Goal: Ask a question: Seek information or help from site administrators or community

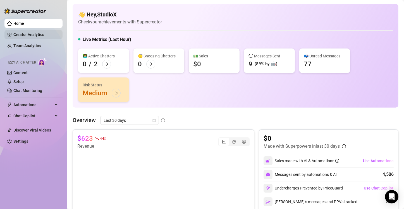
click at [35, 39] on ul "Home Creator Analytics Team Analytics Izzy AI Chatter Content Setup Chat Monito…" at bounding box center [33, 82] width 58 height 131
click at [32, 45] on link "Team Analytics" at bounding box center [26, 46] width 27 height 4
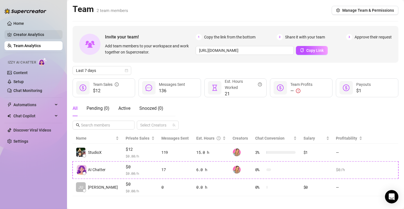
click at [44, 33] on link "Creator Analytics" at bounding box center [35, 34] width 45 height 9
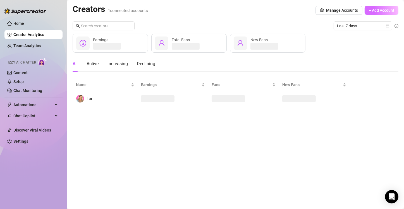
click at [391, 6] on button "+ Add Account" at bounding box center [381, 10] width 34 height 9
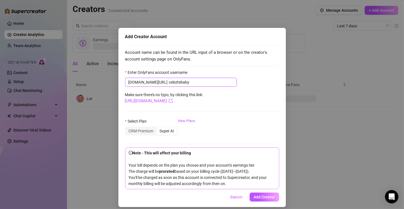
scroll to position [4, 0]
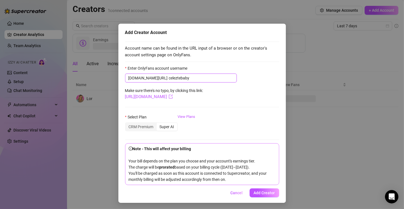
type input "celeztebaby"
click at [235, 180] on div "Note - This will affect your billing Your bill depends on the plan you choose a…" at bounding box center [202, 164] width 147 height 37
click at [267, 191] on span "Add Creator" at bounding box center [264, 193] width 21 height 4
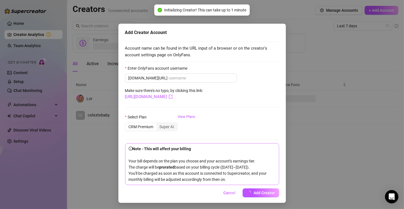
scroll to position [0, 0]
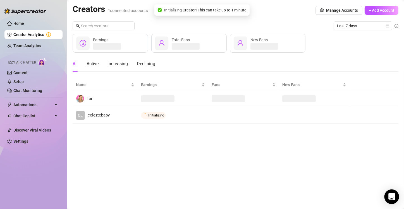
click at [394, 194] on icon "Open Intercom Messenger" at bounding box center [391, 196] width 6 height 7
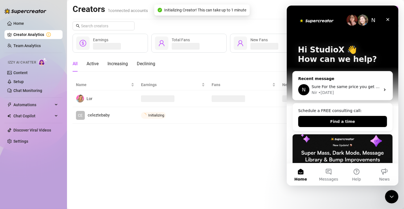
click at [341, 93] on div "Nir • [DATE]" at bounding box center [345, 93] width 69 height 6
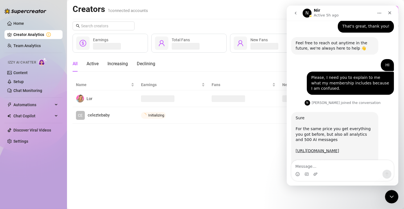
scroll to position [163, 0]
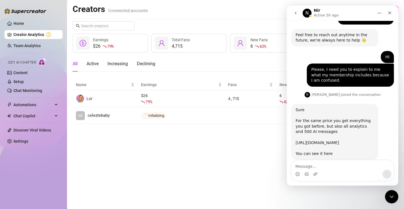
click at [336, 141] on link "[URL][DOMAIN_NAME]" at bounding box center [317, 143] width 44 height 4
click at [264, 140] on main "Creators 2 connected accounts Manage Accounts + Add Account Last 7 days $26 79 …" at bounding box center [235, 104] width 337 height 209
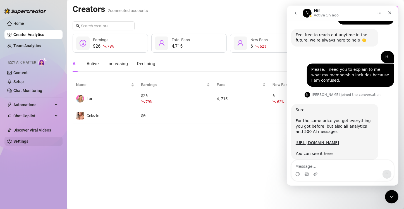
click at [14, 139] on link "Settings" at bounding box center [20, 141] width 15 height 4
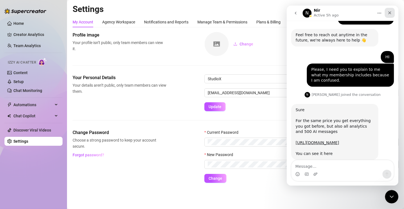
click at [390, 12] on icon "Close" at bounding box center [389, 13] width 4 height 4
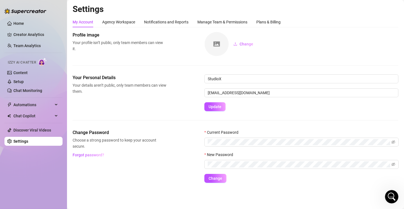
scroll to position [163, 0]
click at [278, 19] on div "Plans & Billing" at bounding box center [268, 22] width 24 height 6
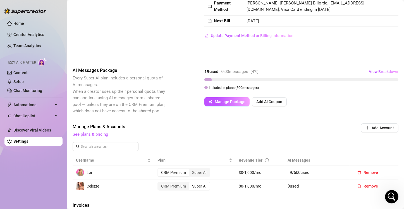
scroll to position [49, 0]
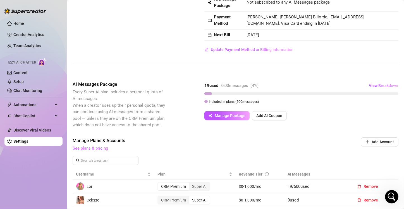
click at [79, 151] on link "See plans & pricing" at bounding box center [90, 148] width 35 height 5
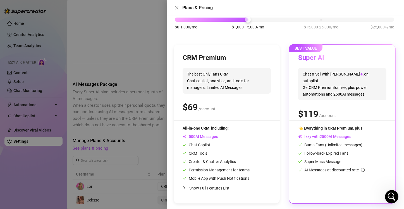
scroll to position [38, 0]
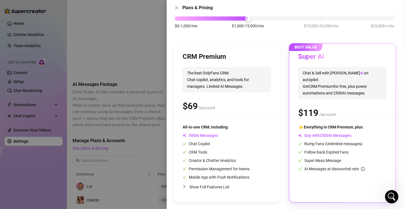
click at [131, 64] on div at bounding box center [202, 104] width 404 height 209
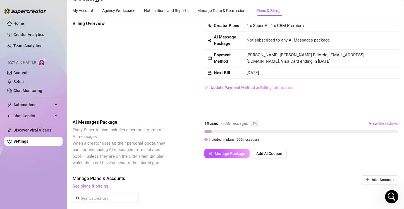
scroll to position [0, 0]
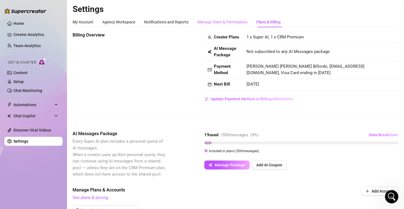
click at [221, 18] on div "Manage Team & Permissions" at bounding box center [222, 22] width 50 height 11
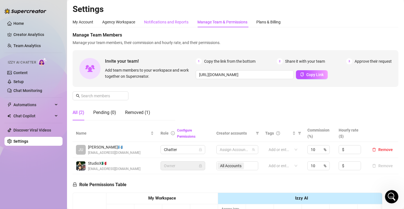
click at [169, 22] on div "Notifications and Reports" at bounding box center [166, 22] width 44 height 6
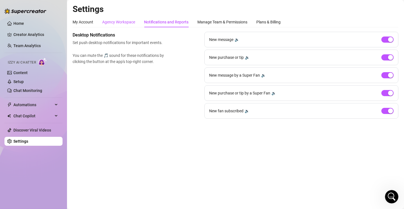
click at [111, 23] on div "Agency Workspace" at bounding box center [118, 22] width 33 height 6
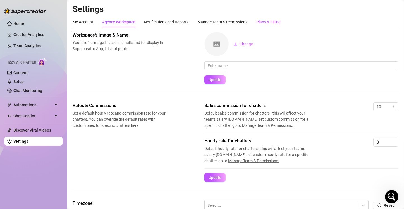
click at [261, 20] on div "Plans & Billing" at bounding box center [268, 22] width 24 height 6
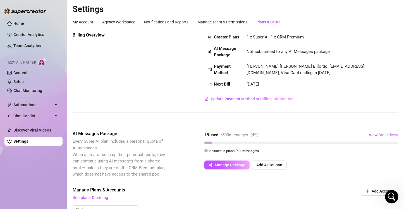
click at [390, 194] on icon "Open Intercom Messenger" at bounding box center [391, 196] width 9 height 9
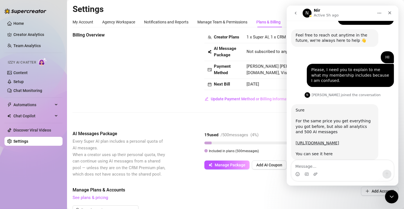
scroll to position [163, 0]
click at [315, 141] on link "[URL][DOMAIN_NAME]" at bounding box center [317, 143] width 44 height 4
click at [153, 62] on div "Billing Overview Creator Plans 1 x Super AI, 1 x CRM Premium AI Message Package…" at bounding box center [236, 68] width 326 height 72
click at [388, 13] on icon "Close" at bounding box center [389, 13] width 4 height 4
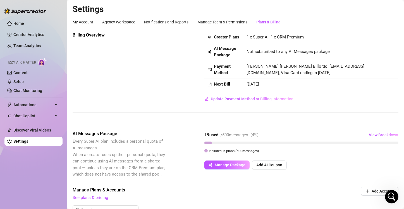
click at [283, 40] on span "1 x Super AI, 1 x CRM Premium" at bounding box center [274, 37] width 57 height 5
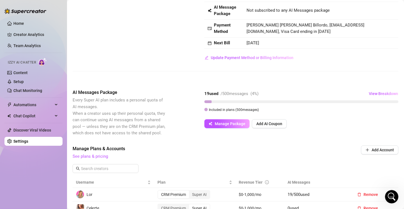
scroll to position [0, 0]
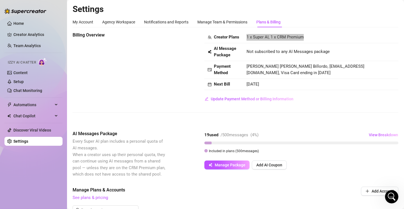
click at [389, 194] on icon "Open Intercom Messenger" at bounding box center [391, 196] width 9 height 9
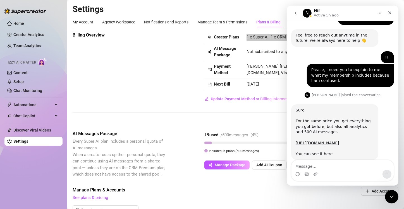
scroll to position [163, 0]
click at [333, 166] on textarea "Message…" at bounding box center [342, 164] width 102 height 9
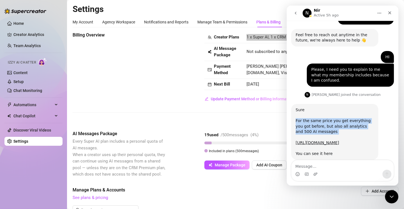
drag, startPoint x: 320, startPoint y: 124, endPoint x: 294, endPoint y: 111, distance: 28.6
click at [294, 111] on div "Sure For the same price you get everything you got before, but also all analyti…" at bounding box center [334, 132] width 87 height 56
copy div "For the same price you get everything you got before, but also all analytics an…"
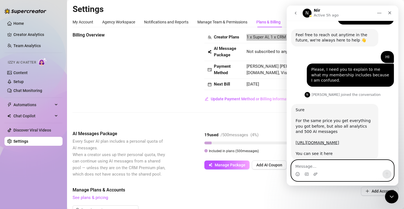
click at [324, 167] on textarea "Message…" at bounding box center [342, 164] width 102 height 9
click at [309, 165] on textarea "Message…" at bounding box center [342, 164] width 102 height 9
click at [340, 164] on textarea "Message…" at bounding box center [342, 164] width 102 height 9
paste textarea "I'm currently paying $68, and on the page you sent me, there are prices of $15 …"
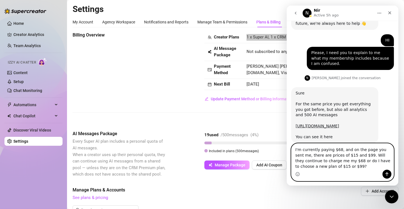
type textarea "I'm currently paying $68, and on the page you sent me, there are prices of $15 …"
click at [386, 174] on icon "Send a message…" at bounding box center [386, 175] width 3 height 4
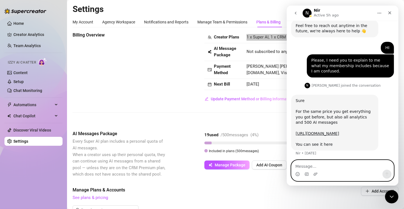
scroll to position [217, 0]
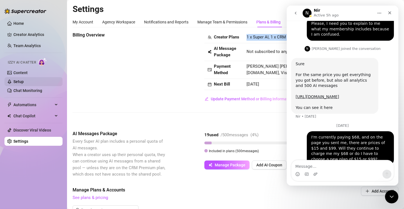
click at [24, 79] on link "Setup" at bounding box center [18, 81] width 10 height 4
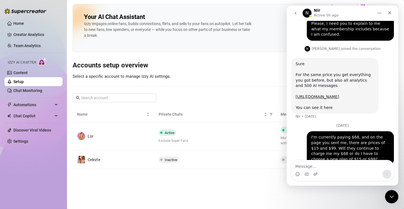
click at [390, 204] on div at bounding box center [391, 196] width 13 height 13
click at [389, 200] on div "Close Intercom Messenger" at bounding box center [390, 196] width 13 height 13
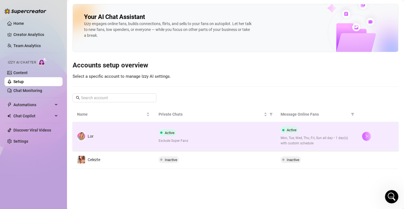
click at [370, 137] on button "button" at bounding box center [366, 136] width 9 height 9
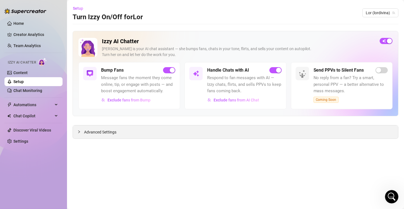
click at [80, 130] on icon "collapsed" at bounding box center [78, 131] width 3 height 3
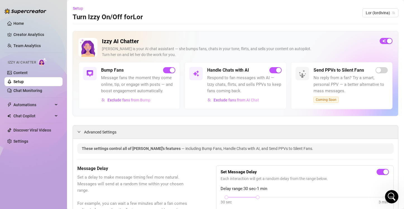
click at [319, 100] on span "Coming Soon" at bounding box center [325, 100] width 25 height 6
click at [321, 100] on span "Coming Soon" at bounding box center [325, 100] width 25 height 6
click at [126, 78] on span "Message fans the moment they come online, tip, or engage with posts — and boost…" at bounding box center [138, 85] width 74 height 20
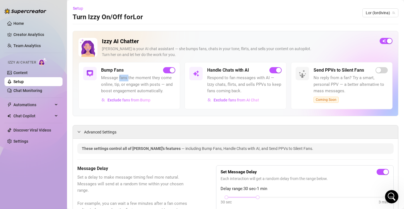
click at [126, 78] on span "Message fans the moment they come online, tip, or engage with posts — and boost…" at bounding box center [138, 85] width 74 height 20
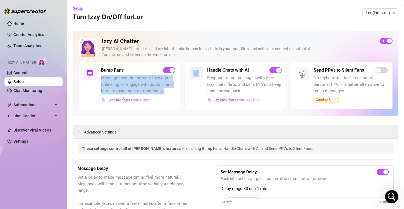
click at [126, 78] on span "Message fans the moment they come online, tip, or engage with posts — and boost…" at bounding box center [138, 85] width 74 height 20
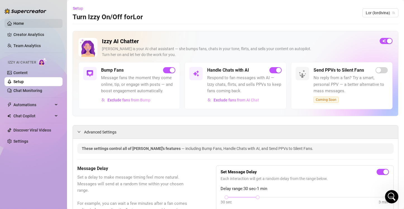
click at [24, 22] on link "Home" at bounding box center [18, 23] width 11 height 4
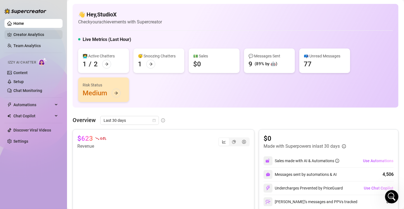
click at [29, 37] on link "Creator Analytics" at bounding box center [35, 34] width 45 height 9
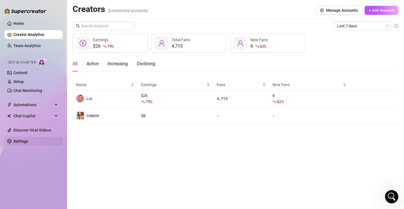
click at [28, 139] on link "Settings" at bounding box center [20, 141] width 15 height 4
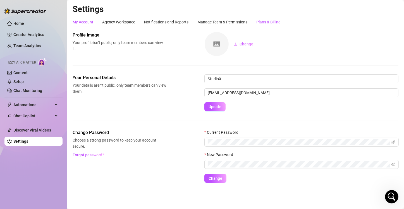
click at [269, 22] on div "Plans & Billing" at bounding box center [268, 22] width 24 height 6
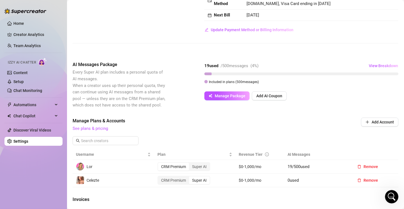
scroll to position [84, 0]
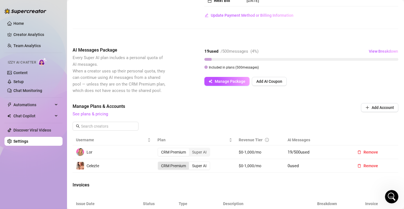
click at [177, 170] on div "CRM Premium" at bounding box center [173, 166] width 31 height 8
click at [159, 163] on input "CRM Premium" at bounding box center [159, 163] width 0 height 0
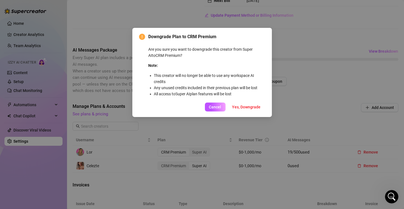
drag, startPoint x: 237, startPoint y: 95, endPoint x: 148, endPoint y: 47, distance: 100.7
click at [148, 47] on div "Are you sure you want to downgrade this creator from Super AI to CRM Premium ? …" at bounding box center [206, 71] width 117 height 51
copy div "Are you sure you want to downgrade this creator from Super AI to CRM Premium ? …"
click at [209, 112] on div "Downgrade Plan to CRM Premium Are you sure you want to downgrade this creator f…" at bounding box center [201, 72] width 139 height 89
click at [212, 109] on span "Cancel" at bounding box center [215, 107] width 12 height 4
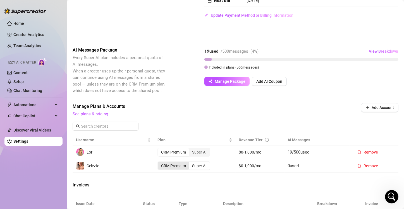
click at [168, 170] on div "CRM Premium" at bounding box center [173, 166] width 31 height 8
click at [159, 163] on input "CRM Premium" at bounding box center [159, 163] width 0 height 0
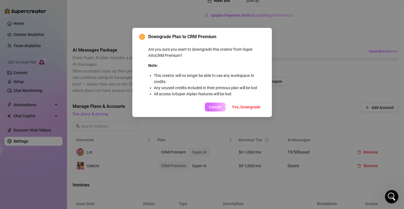
click at [214, 106] on span "Cancel" at bounding box center [215, 107] width 12 height 4
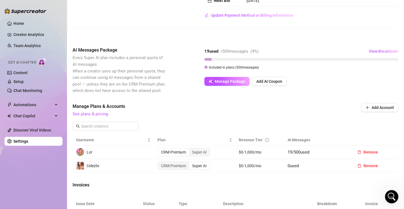
click at [391, 197] on icon "Open Intercom Messenger" at bounding box center [391, 196] width 9 height 9
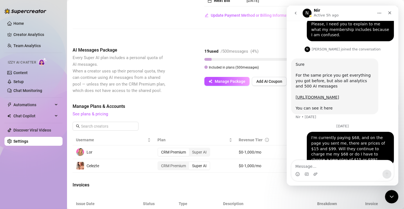
scroll to position [217, 0]
click at [242, 184] on div "Billing Overview Creator Plans 1 x Super AI, 1 x CRM Premium AI Message Package…" at bounding box center [236, 135] width 326 height 374
click at [382, 202] on div "Billing Overview Creator Plans 1 x Super AI, 1 x CRM Premium AI Message Package…" at bounding box center [236, 135] width 326 height 374
click at [389, 197] on icon "Close Intercom Messenger" at bounding box center [391, 196] width 7 height 7
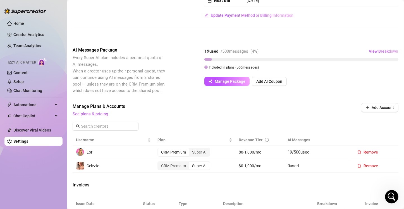
click at [350, 190] on div "Invoices" at bounding box center [236, 186] width 326 height 8
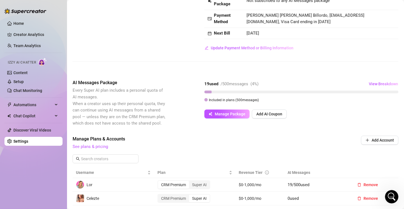
scroll to position [0, 0]
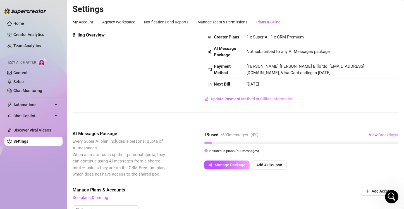
click at [364, 76] on span "[PERSON_NAME] [PERSON_NAME] Billordo, [EMAIL_ADDRESS][DOMAIN_NAME], Visa Card e…" at bounding box center [305, 70] width 118 height 12
click at [377, 103] on div "Creator Plans 1 x Super AI, 1 x CRM Premium AI Message Package Not subscribed t…" at bounding box center [301, 68] width 194 height 72
click at [346, 76] on span "[PERSON_NAME] [PERSON_NAME] Billordo, [EMAIL_ADDRESS][DOMAIN_NAME], Visa Card e…" at bounding box center [305, 70] width 118 height 12
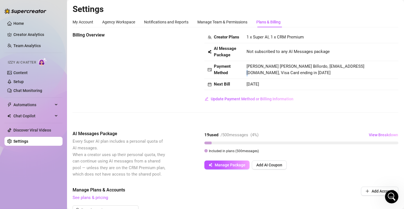
click at [346, 76] on span "[PERSON_NAME] [PERSON_NAME] Billordo, [EMAIL_ADDRESS][DOMAIN_NAME], Visa Card e…" at bounding box center [305, 70] width 118 height 12
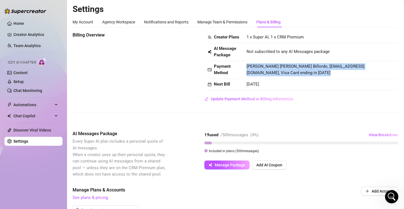
click at [346, 76] on span "[PERSON_NAME] [PERSON_NAME] Billordo, [EMAIL_ADDRESS][DOMAIN_NAME], Visa Card e…" at bounding box center [305, 70] width 118 height 12
click at [344, 76] on span "[PERSON_NAME] [PERSON_NAME] Billordo, [EMAIL_ADDRESS][DOMAIN_NAME], Visa Card e…" at bounding box center [305, 70] width 118 height 12
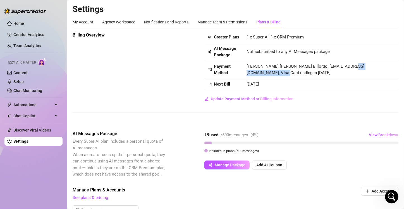
drag, startPoint x: 340, startPoint y: 78, endPoint x: 384, endPoint y: 77, distance: 44.4
click at [364, 76] on span "[PERSON_NAME] [PERSON_NAME] Billordo, [EMAIL_ADDRESS][DOMAIN_NAME], Visa Card e…" at bounding box center [305, 70] width 118 height 12
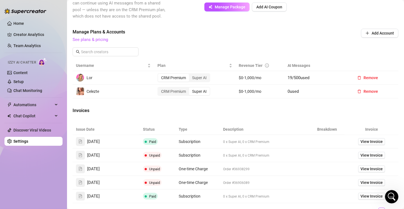
scroll to position [167, 0]
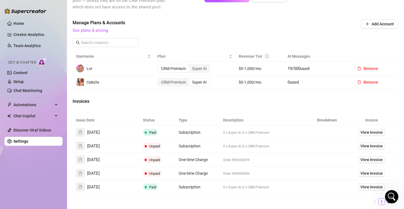
click at [391, 139] on td "View Invoice" at bounding box center [371, 133] width 54 height 14
click at [369, 136] on span "View Invoice" at bounding box center [371, 132] width 22 height 6
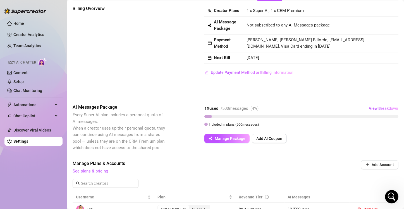
scroll to position [28, 0]
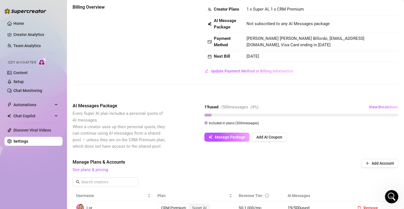
click at [394, 197] on icon "Open Intercom Messenger" at bounding box center [391, 196] width 9 height 9
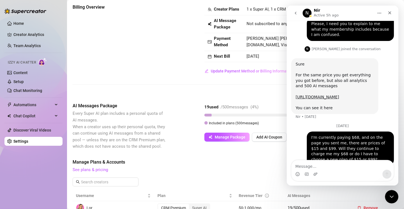
scroll to position [217, 0]
click at [394, 199] on icon "Close Intercom Messenger" at bounding box center [391, 196] width 7 height 7
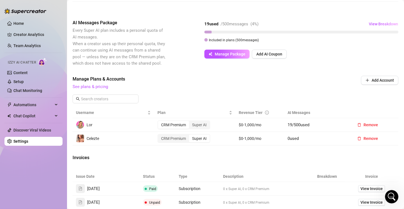
scroll to position [112, 0]
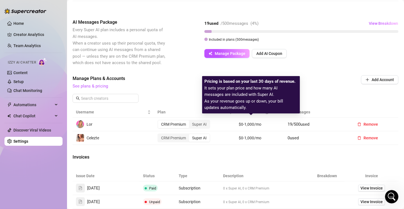
click at [261, 115] on div "Revenue Tier" at bounding box center [254, 112] width 30 height 6
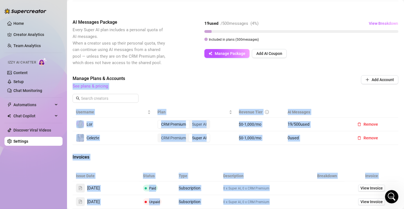
drag, startPoint x: 249, startPoint y: 110, endPoint x: 196, endPoint y: 79, distance: 61.0
click at [196, 79] on body "Home Creator Analytics Team Analytics Izzy AI Chatter Content Setup Chat Monito…" at bounding box center [202, 104] width 404 height 209
click at [264, 90] on span "See plans & pricing" at bounding box center [198, 86] width 250 height 7
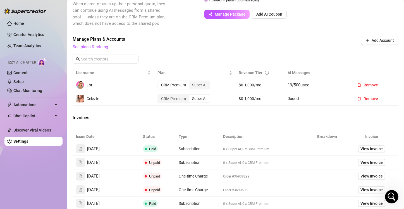
scroll to position [167, 0]
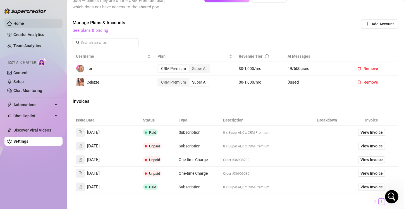
click at [23, 23] on link "Home" at bounding box center [18, 23] width 11 height 4
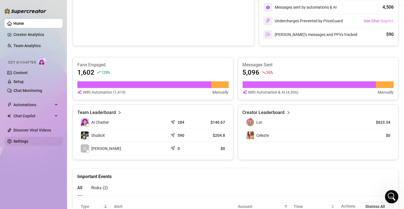
click at [15, 140] on link "Settings" at bounding box center [20, 141] width 15 height 4
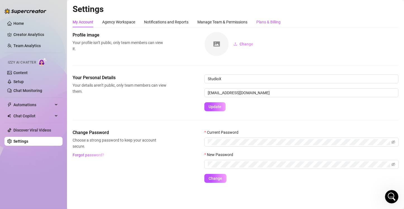
click at [275, 25] on div "Plans & Billing" at bounding box center [268, 22] width 24 height 6
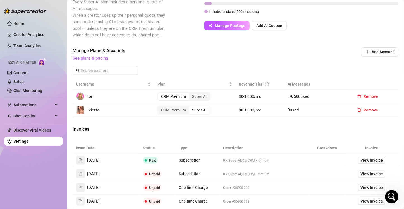
scroll to position [233, 0]
click at [266, 90] on th "Revenue Tier" at bounding box center [259, 84] width 49 height 11
click at [381, 62] on div "Manage Plans & Accounts See plans & pricing Add Account" at bounding box center [236, 54] width 326 height 15
click at [389, 198] on icon "Open Intercom Messenger" at bounding box center [391, 196] width 9 height 9
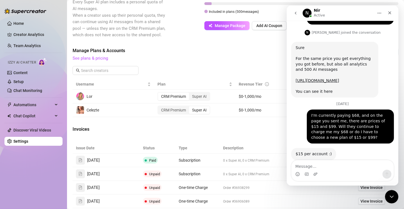
scroll to position [233, 0]
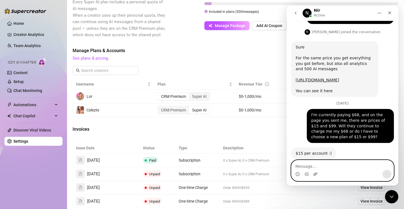
click at [314, 175] on icon "Upload attachment" at bounding box center [315, 174] width 4 height 3
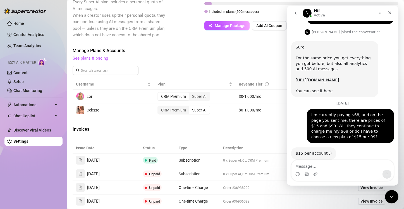
scroll to position [285, 0]
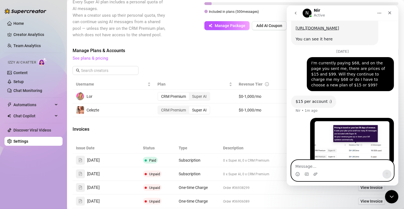
click at [339, 168] on textarea "Message…" at bounding box center [342, 164] width 102 height 9
click at [372, 166] on textarea "Message…" at bounding box center [342, 164] width 102 height 9
paste textarea "What does this mean? I just didn't understand it 100%."
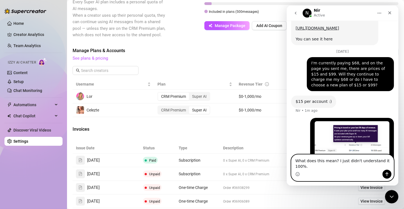
type textarea "What does this mean? I just didn't understand it 100%."
click at [384, 174] on icon "Send a message…" at bounding box center [386, 174] width 4 height 4
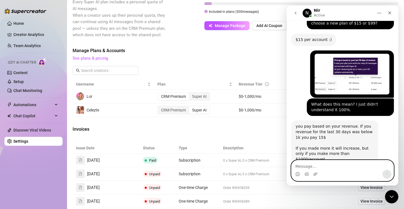
scroll to position [348, 0]
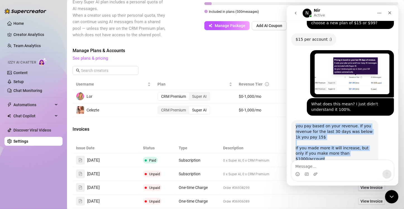
drag, startPoint x: 364, startPoint y: 142, endPoint x: 294, endPoint y: 114, distance: 76.1
click at [294, 120] on div "you pay based on your revenue. If you revenue for the last 30 days was below 1k…" at bounding box center [334, 142] width 87 height 45
copy div "you pay based on your revenue. If you revenue for the last 30 days was below 1k…"
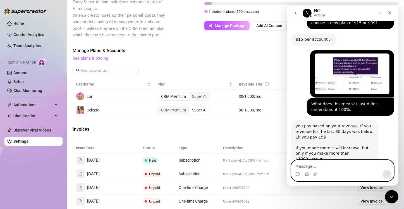
click at [342, 167] on textarea "Message…" at bounding box center [342, 164] width 102 height 9
type textarea "ok thanks,"
click at [317, 168] on textarea "ok thanks," at bounding box center [342, 164] width 102 height 9
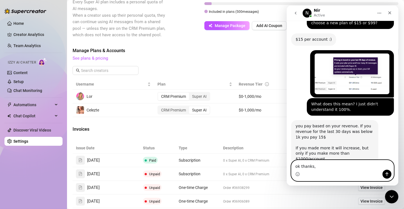
click at [317, 168] on textarea "ok thanks," at bounding box center [342, 164] width 102 height 9
click at [320, 165] on textarea "Message…" at bounding box center [342, 164] width 102 height 9
paste textarea "And can I add as many accounts as I want to my creator? As long as I pay $15 fo…"
type textarea "And can I add as many accounts as I want to my creator? As long as I pay $15 fo…"
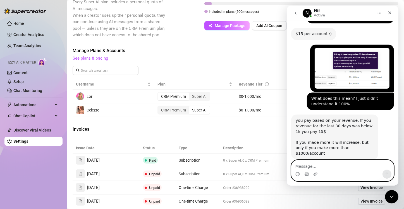
scroll to position [375, 0]
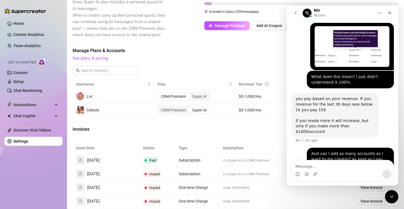
click at [270, 134] on div "Invoices" at bounding box center [236, 130] width 326 height 8
click at [398, 196] on main "Settings My Account Agency Workspace Notifications and Reports Manage Team & Pe…" at bounding box center [235, 76] width 337 height 430
click at [392, 196] on icon "Close Intercom Messenger" at bounding box center [391, 196] width 7 height 7
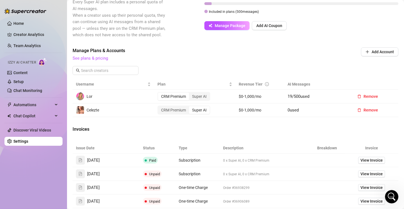
click at [297, 99] on span "19 / 500 used" at bounding box center [299, 96] width 22 height 5
click at [258, 145] on div "Billing Overview Creator Plans 1 x Super AI, 1 x CRM Premium AI Message Package…" at bounding box center [236, 79] width 326 height 374
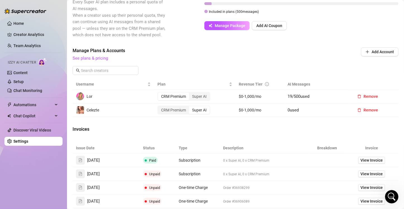
click at [248, 103] on td "$0-1,000/mo" at bounding box center [259, 97] width 49 height 14
click at [251, 128] on div "Billing Overview Creator Plans 1 x Super AI, 1 x CRM Premium AI Message Package…" at bounding box center [236, 79] width 326 height 374
drag, startPoint x: 242, startPoint y: 119, endPoint x: 259, endPoint y: 119, distance: 17.0
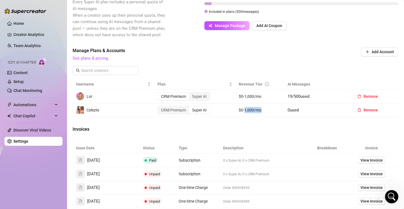
click at [259, 117] on td "$0-1,000/mo" at bounding box center [259, 110] width 49 height 14
click at [254, 117] on td "$0-1,000/mo" at bounding box center [259, 110] width 49 height 14
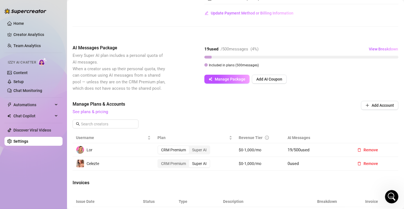
scroll to position [88, 0]
